Goal: Information Seeking & Learning: Learn about a topic

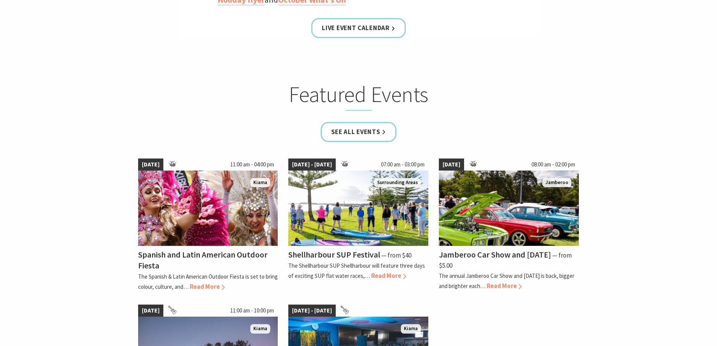
scroll to position [452, 0]
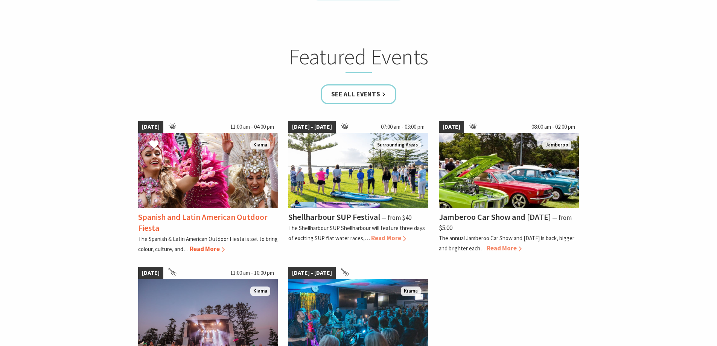
click at [235, 166] on img at bounding box center [208, 170] width 140 height 75
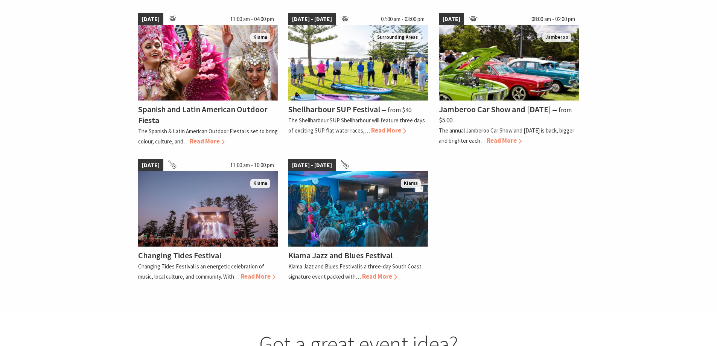
scroll to position [527, 0]
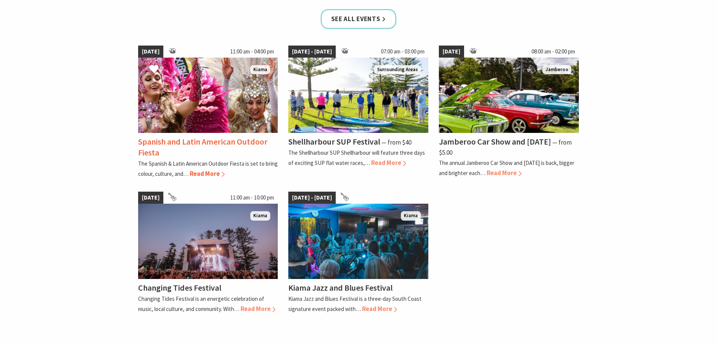
click at [241, 139] on h4 "Spanish and Latin American Outdoor Fiesta" at bounding box center [203, 146] width 130 height 21
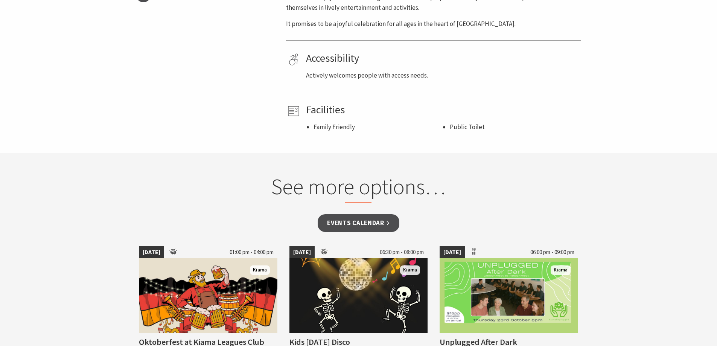
scroll to position [490, 0]
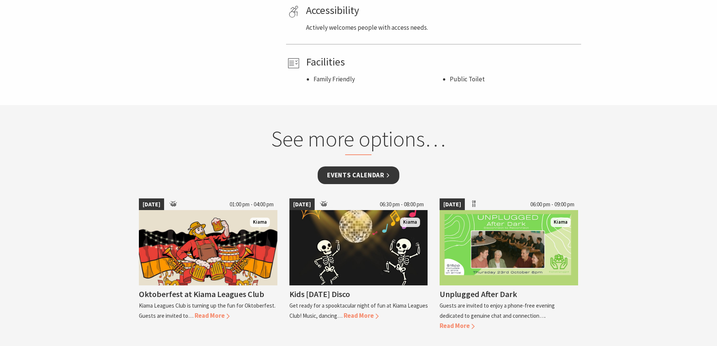
click at [359, 178] on link "Events Calendar" at bounding box center [359, 175] width 82 height 18
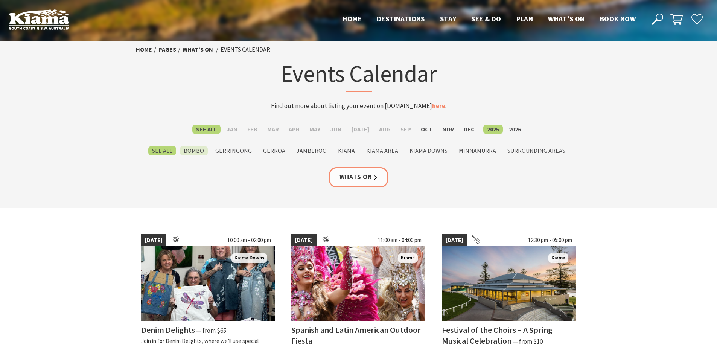
click at [203, 153] on label "Bombo" at bounding box center [194, 150] width 28 height 9
click at [0, 0] on input "Bombo" at bounding box center [0, 0] width 0 height 0
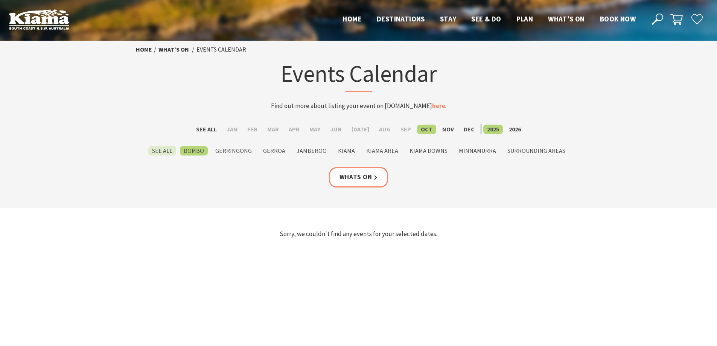
click at [171, 154] on label "See All" at bounding box center [162, 150] width 28 height 9
click at [0, 0] on input "See All" at bounding box center [0, 0] width 0 height 0
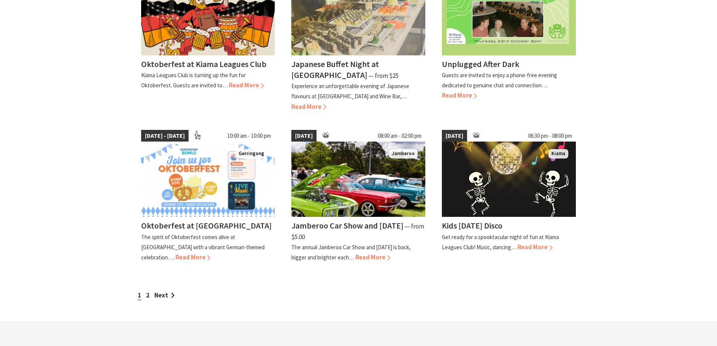
scroll to position [603, 0]
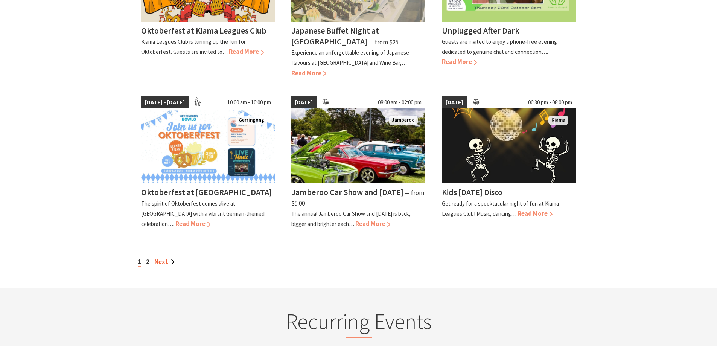
click at [168, 262] on link "Next" at bounding box center [164, 262] width 20 height 8
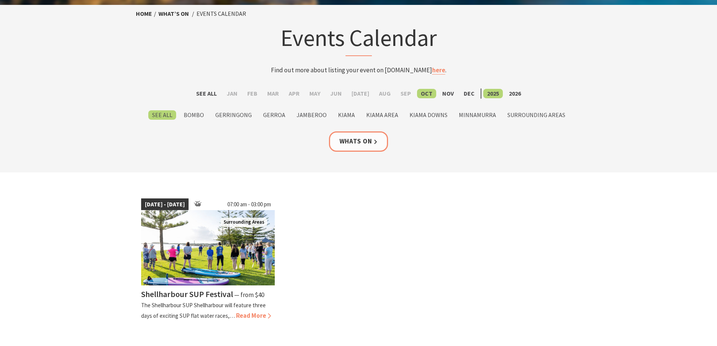
scroll to position [38, 0]
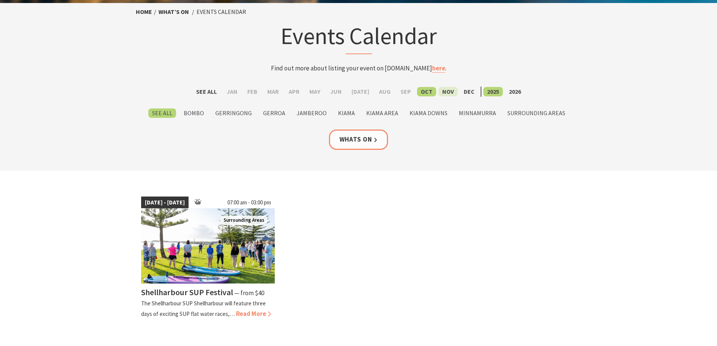
click at [442, 94] on label "Nov" at bounding box center [448, 91] width 19 height 9
click at [0, 0] on input "Nov" at bounding box center [0, 0] width 0 height 0
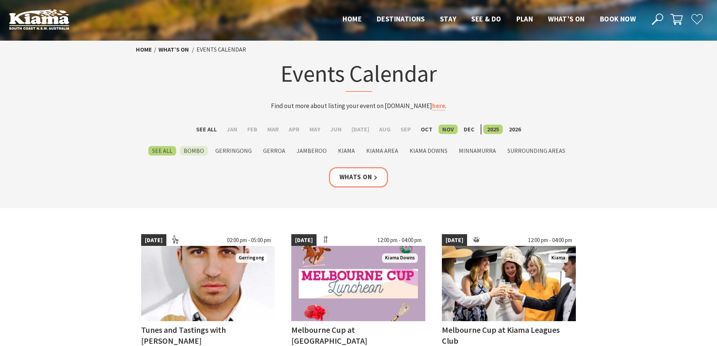
click at [203, 151] on label "Bombo" at bounding box center [194, 150] width 28 height 9
click at [0, 0] on input "Bombo" at bounding box center [0, 0] width 0 height 0
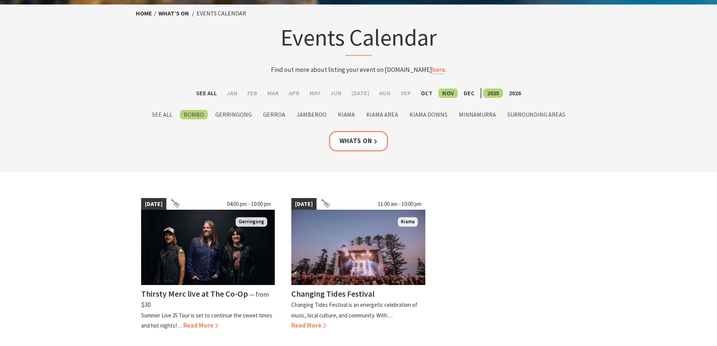
scroll to position [38, 0]
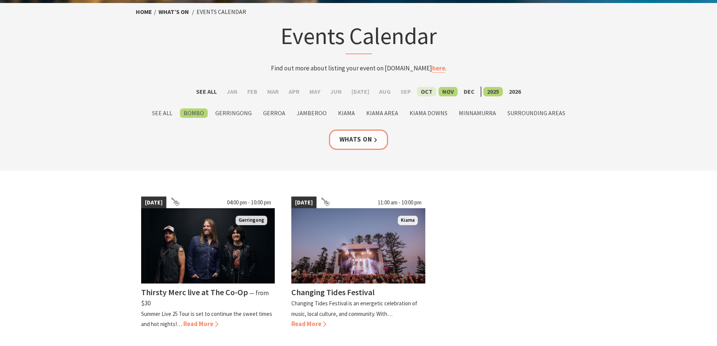
click at [427, 90] on label "Oct" at bounding box center [426, 91] width 19 height 9
click at [0, 0] on input "Oct" at bounding box center [0, 0] width 0 height 0
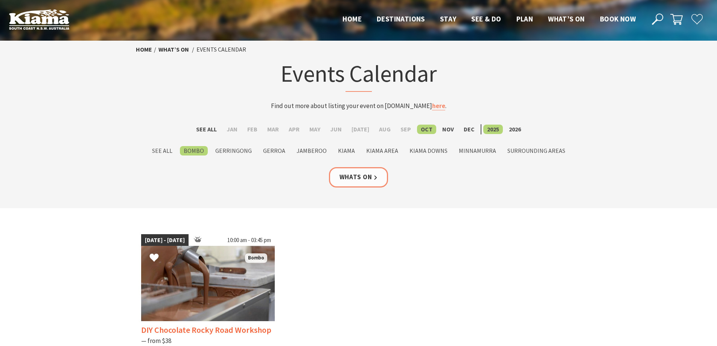
click at [214, 267] on img at bounding box center [208, 283] width 134 height 75
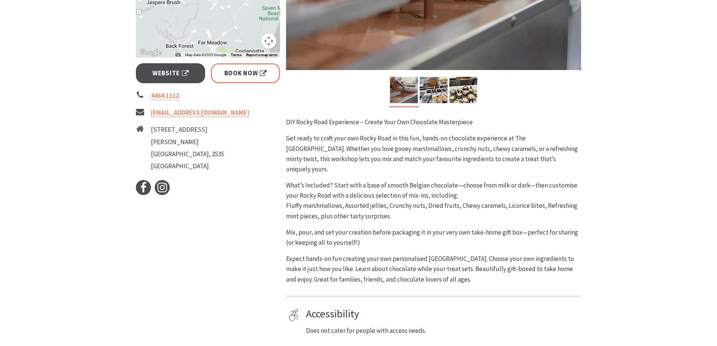
scroll to position [264, 0]
click at [177, 82] on link "Website" at bounding box center [171, 74] width 70 height 20
